Goal: Information Seeking & Learning: Check status

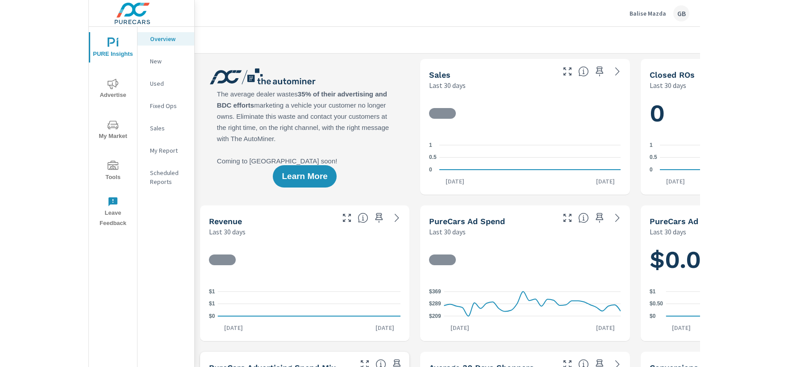
scroll to position [201, 0]
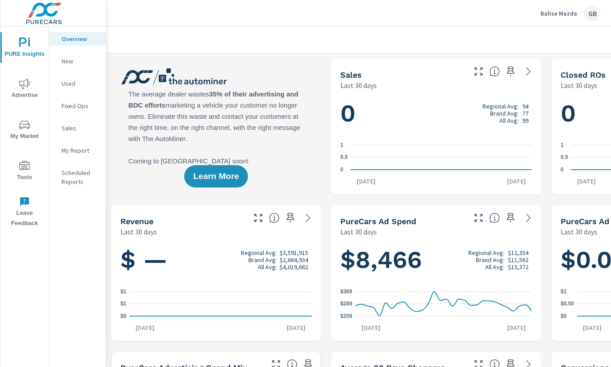
click at [574, 33] on div at bounding box center [436, 40] width 639 height 26
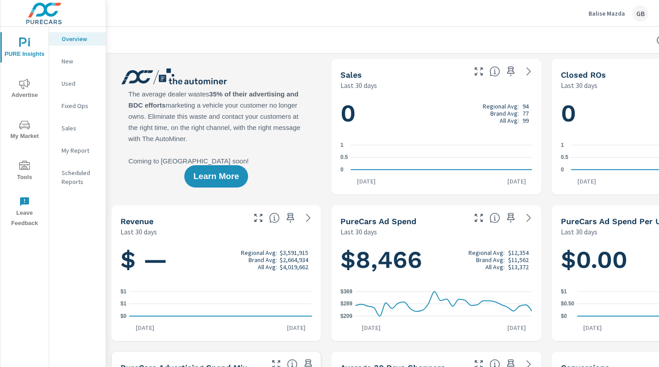
click at [24, 84] on icon "nav menu" at bounding box center [24, 84] width 11 height 10
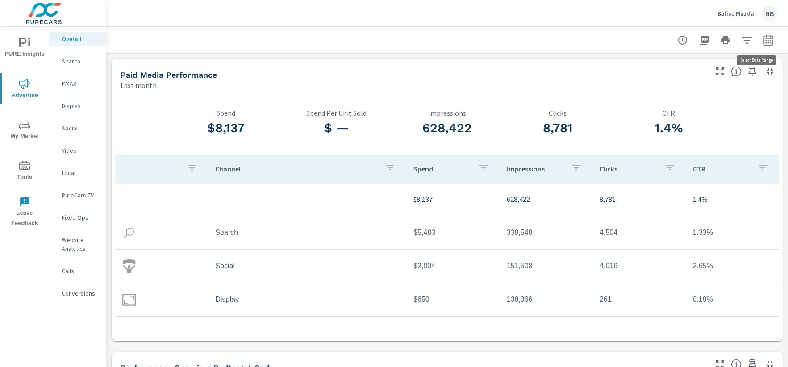
click at [611, 38] on icon "button" at bounding box center [767, 39] width 9 height 11
select select "Last month"
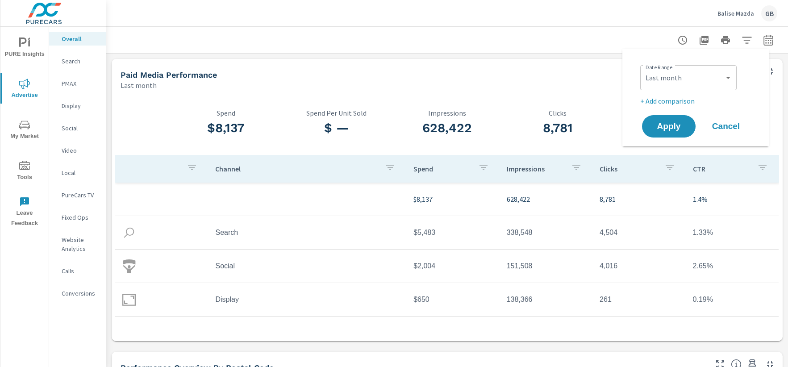
click at [456, 65] on div "Paid Media Performance Last month" at bounding box center [411, 75] width 598 height 32
click at [72, 214] on p "Fixed Ops" at bounding box center [80, 217] width 37 height 9
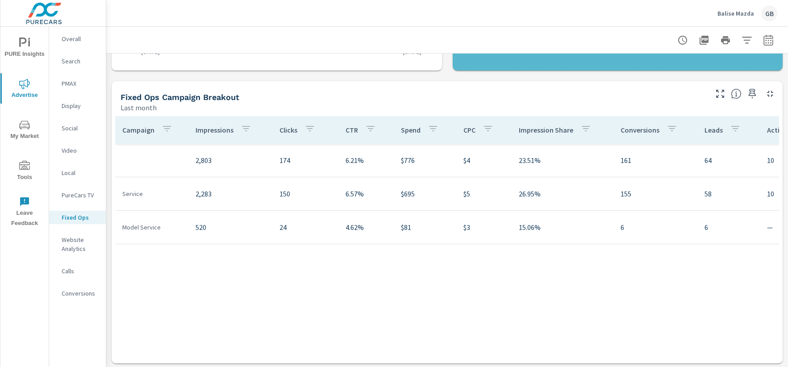
scroll to position [345, 0]
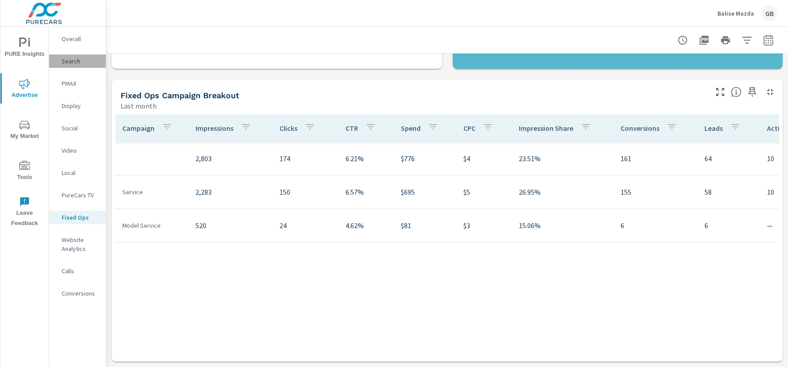
click at [67, 60] on p "Search" at bounding box center [80, 61] width 37 height 9
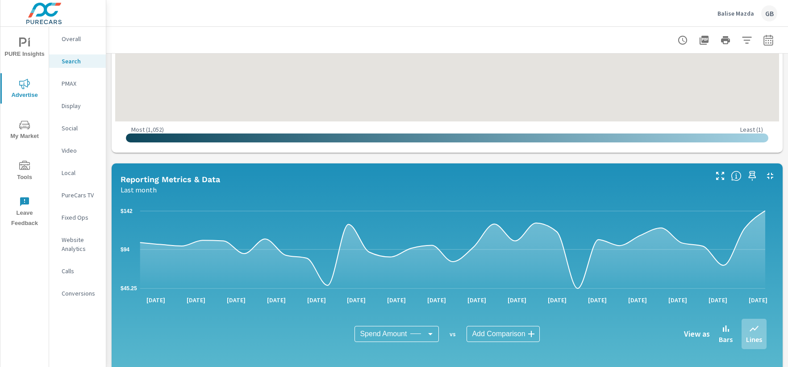
scroll to position [638, 0]
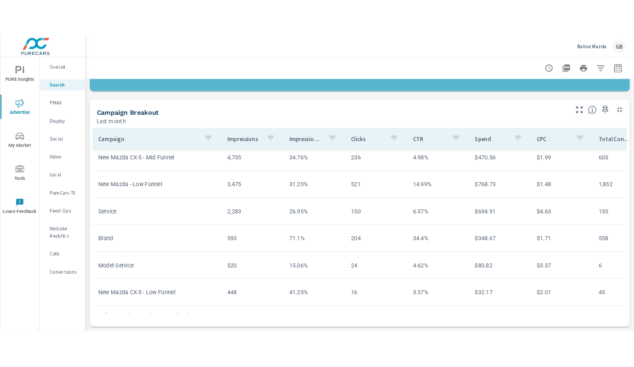
scroll to position [108, 0]
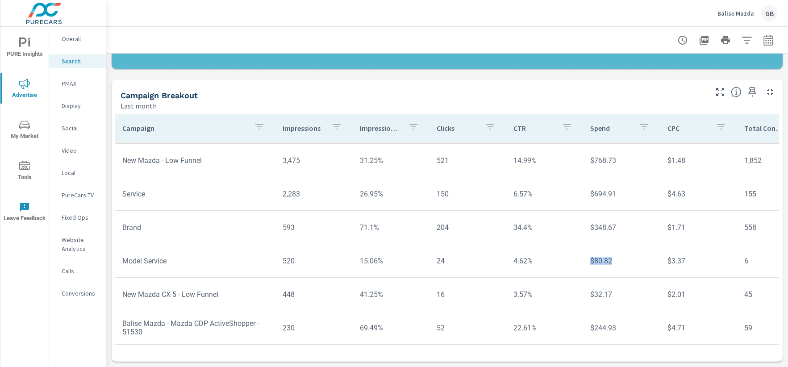
drag, startPoint x: 611, startPoint y: 251, endPoint x: 578, endPoint y: 250, distance: 33.9
click at [583, 250] on td "$80.82" at bounding box center [621, 260] width 77 height 23
click at [611, 183] on td "$694.91" at bounding box center [621, 194] width 77 height 23
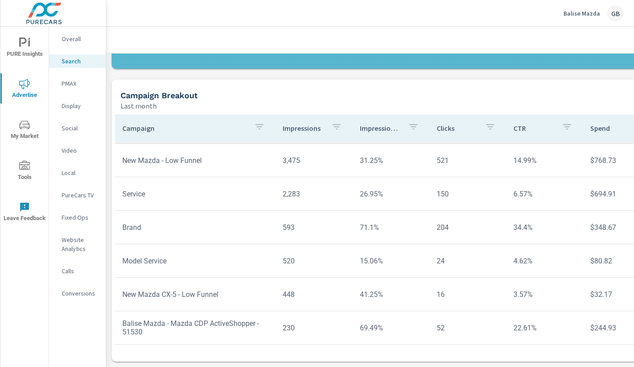
click at [550, 95] on div "Campaign Breakout" at bounding box center [403, 95] width 564 height 10
